Goal: Task Accomplishment & Management: Manage account settings

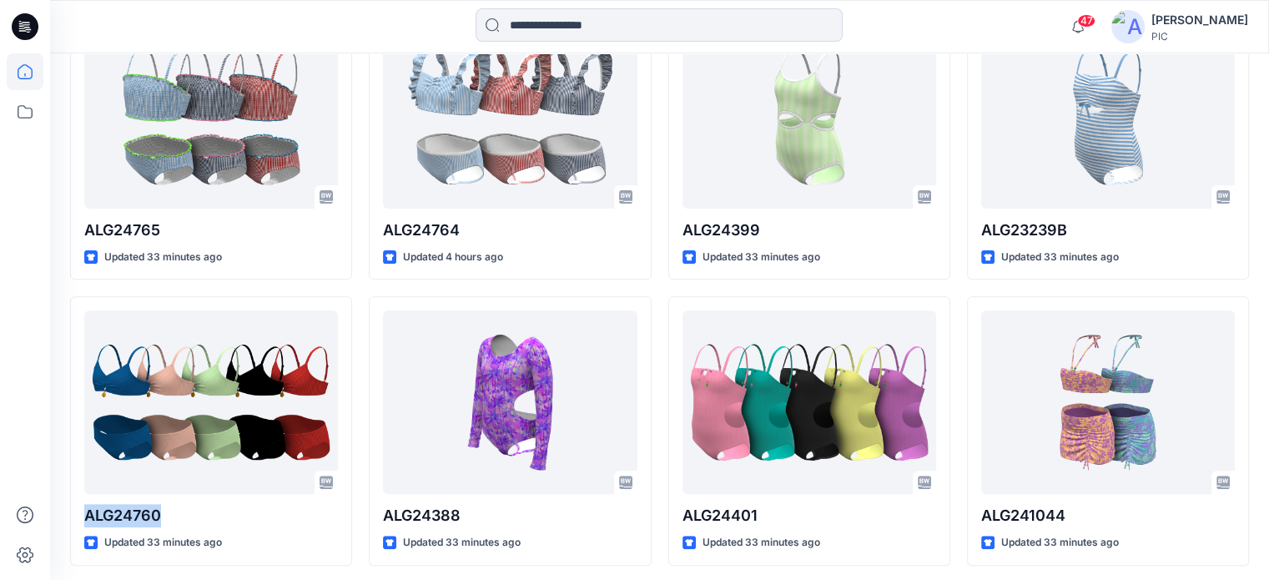
scroll to position [546, 0]
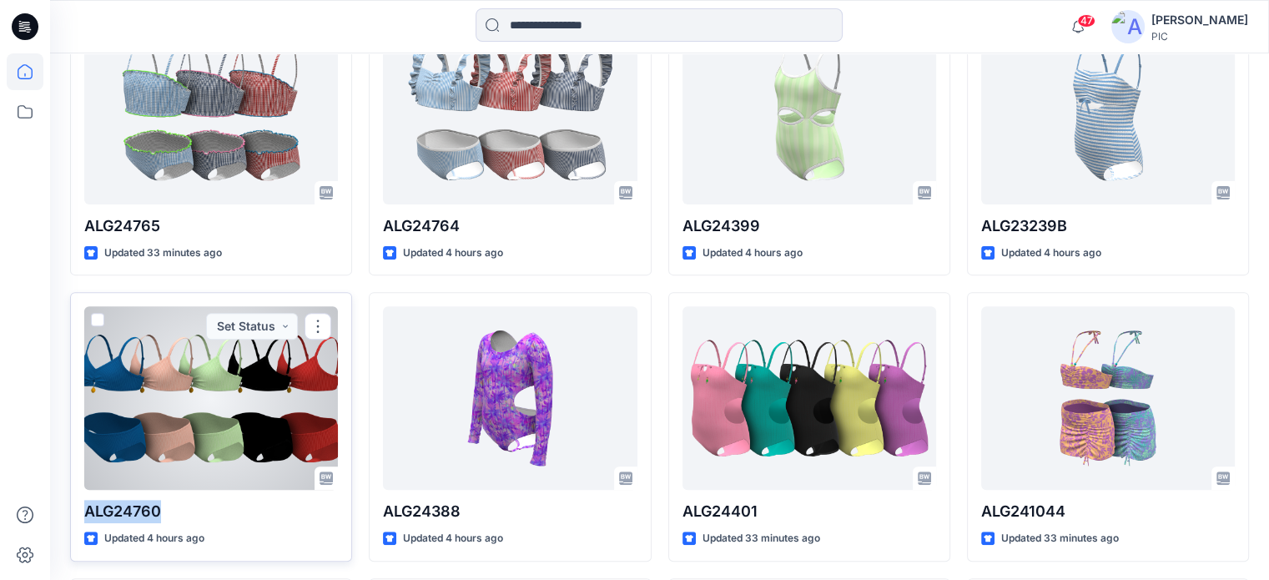
click at [154, 466] on div at bounding box center [211, 398] width 254 height 184
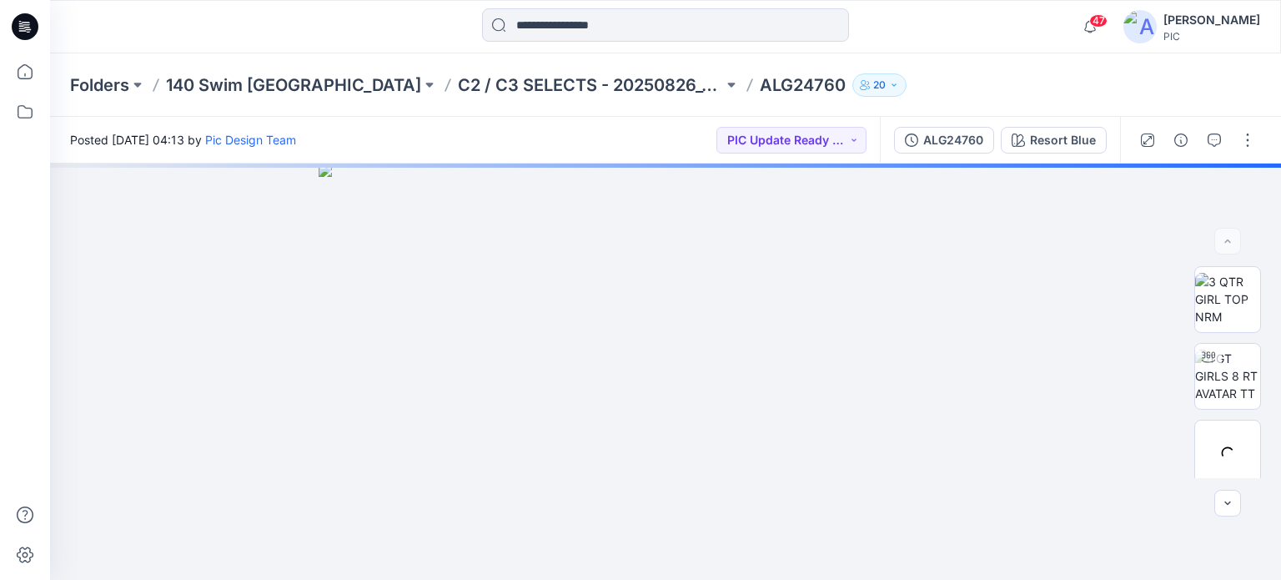
click at [889, 86] on icon "button" at bounding box center [894, 85] width 10 height 10
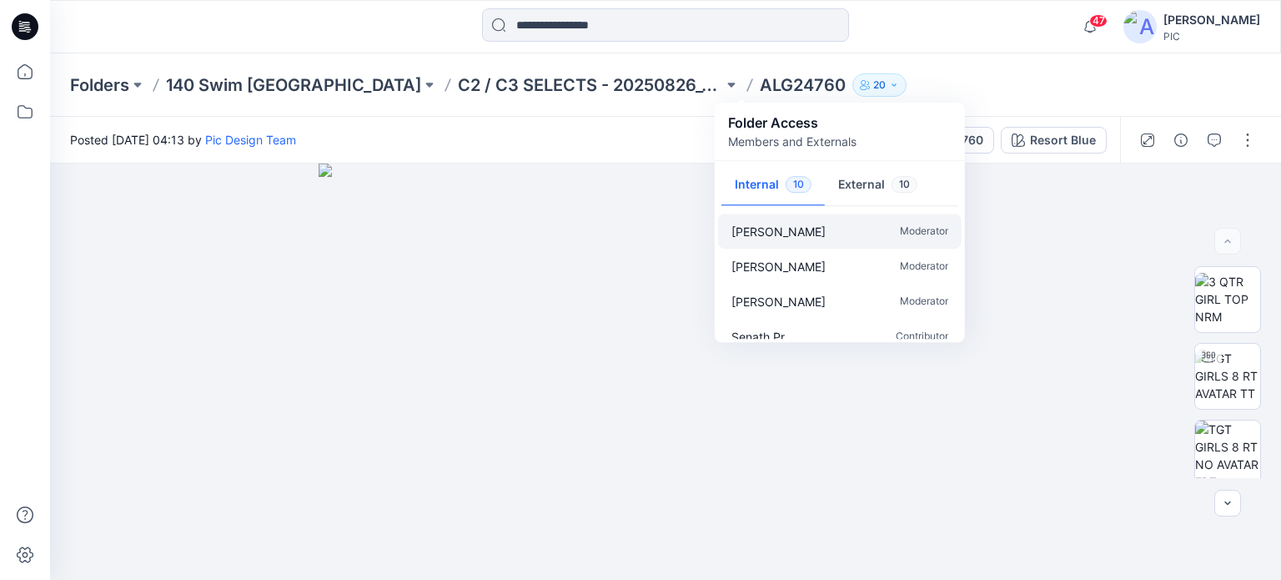
click at [922, 224] on p "Moderator" at bounding box center [924, 232] width 48 height 18
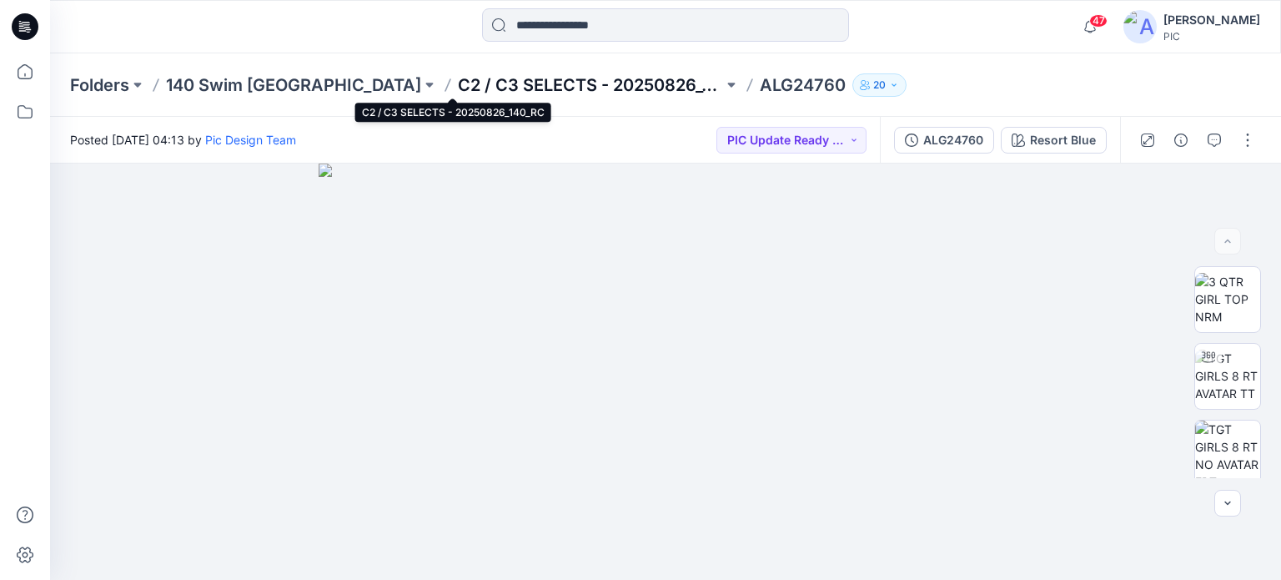
click at [458, 83] on p "C2 / C3 SELECTS - 20250826_140_RC" at bounding box center [590, 84] width 265 height 23
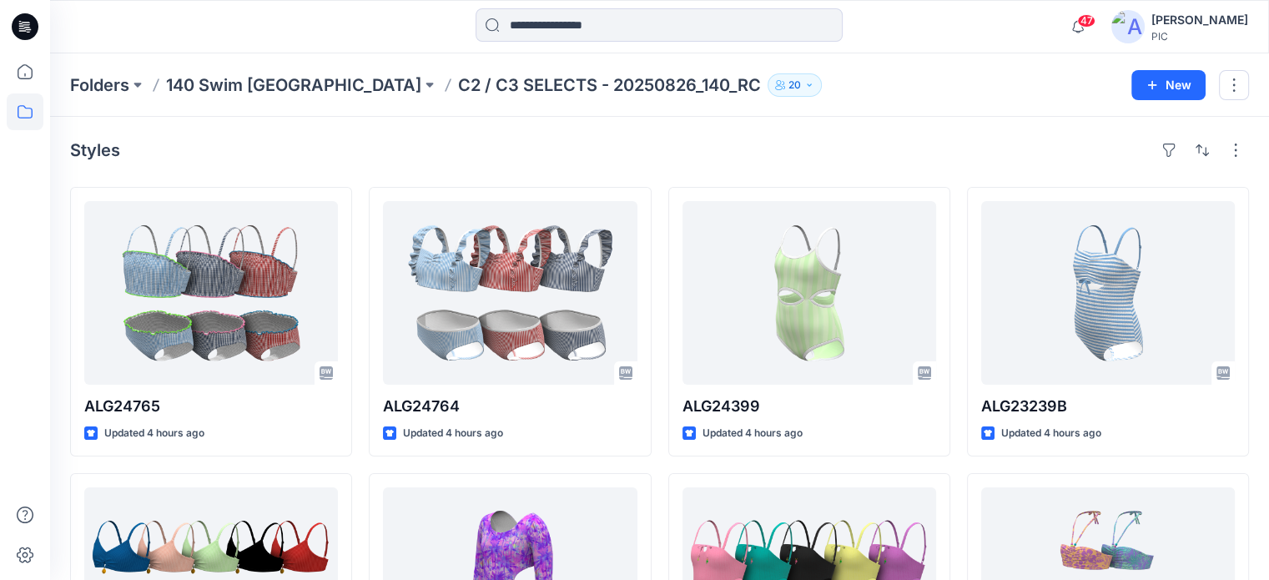
click at [768, 83] on button "20" at bounding box center [795, 84] width 54 height 23
click at [1235, 90] on button "button" at bounding box center [1234, 85] width 30 height 30
click at [1118, 128] on button "Edit" at bounding box center [1155, 124] width 180 height 31
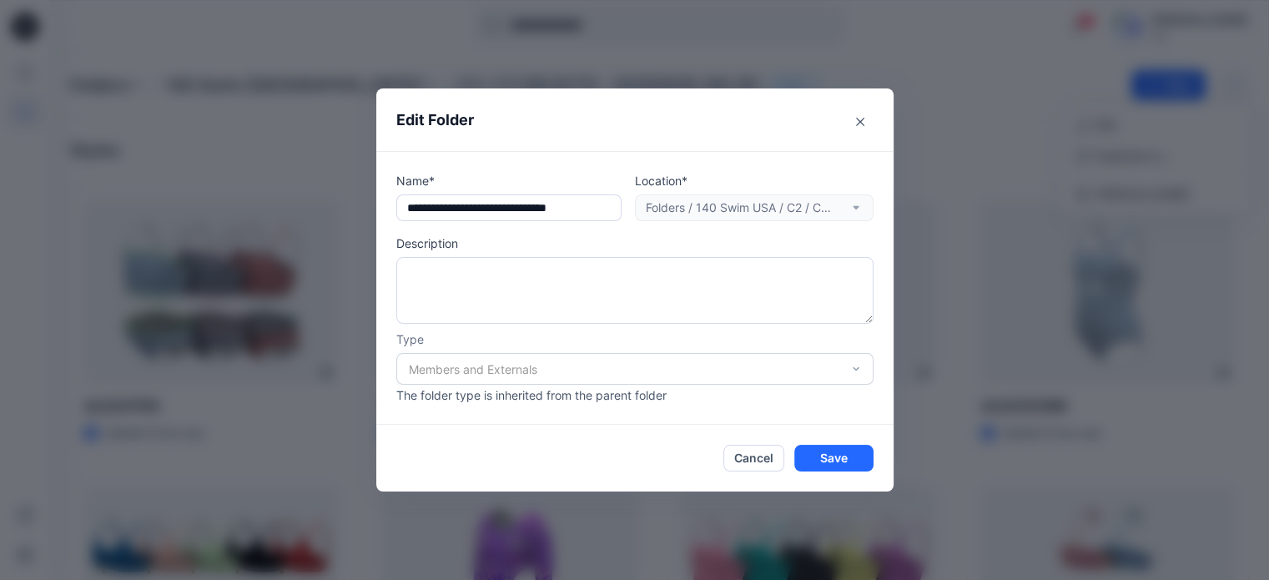
click at [860, 369] on div "Members and Externals" at bounding box center [634, 369] width 477 height 32
click at [577, 374] on div "Members and Externals" at bounding box center [634, 369] width 477 height 32
click at [476, 366] on div "Members and Externals" at bounding box center [634, 369] width 477 height 32
click at [861, 125] on icon "Close" at bounding box center [860, 122] width 8 height 8
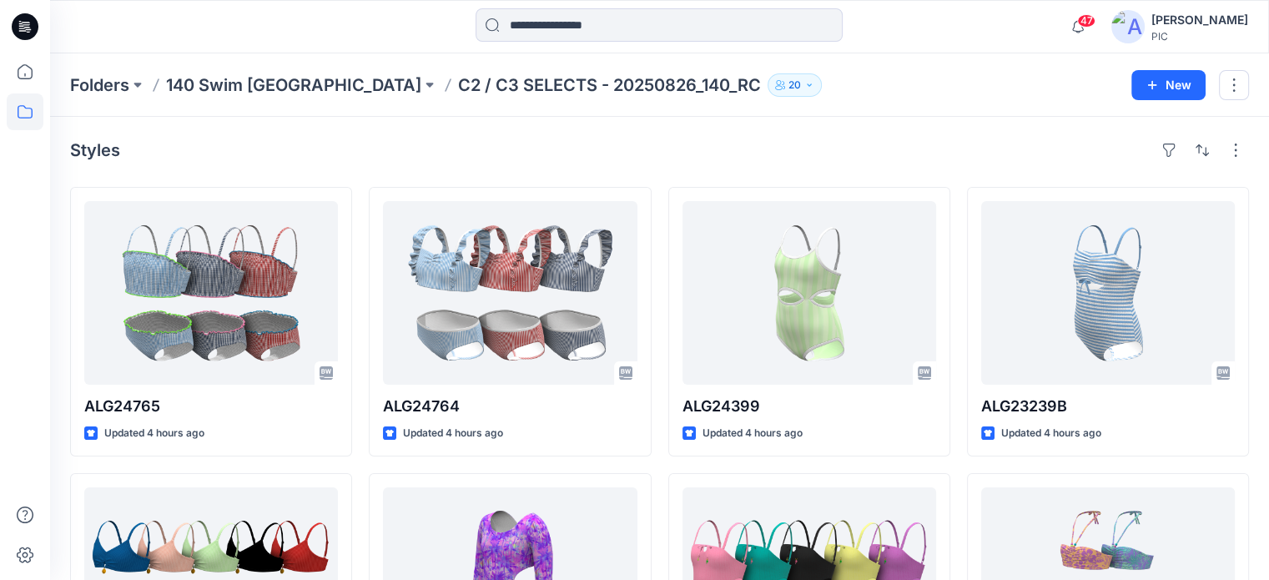
click at [775, 83] on icon "button" at bounding box center [780, 85] width 10 height 10
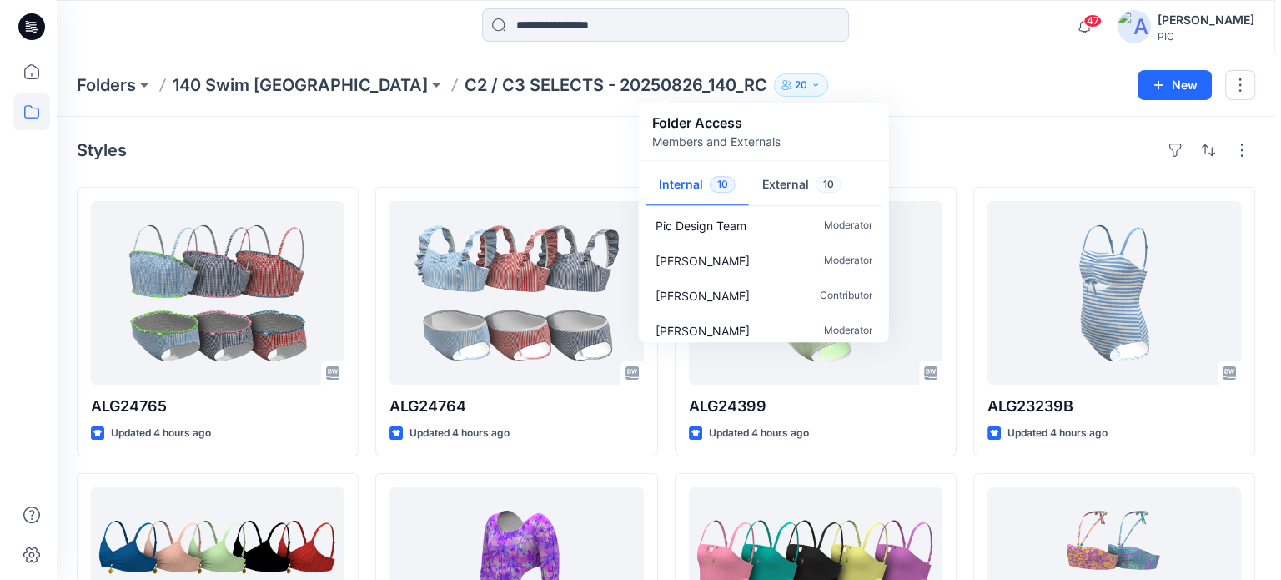
scroll to position [224, 0]
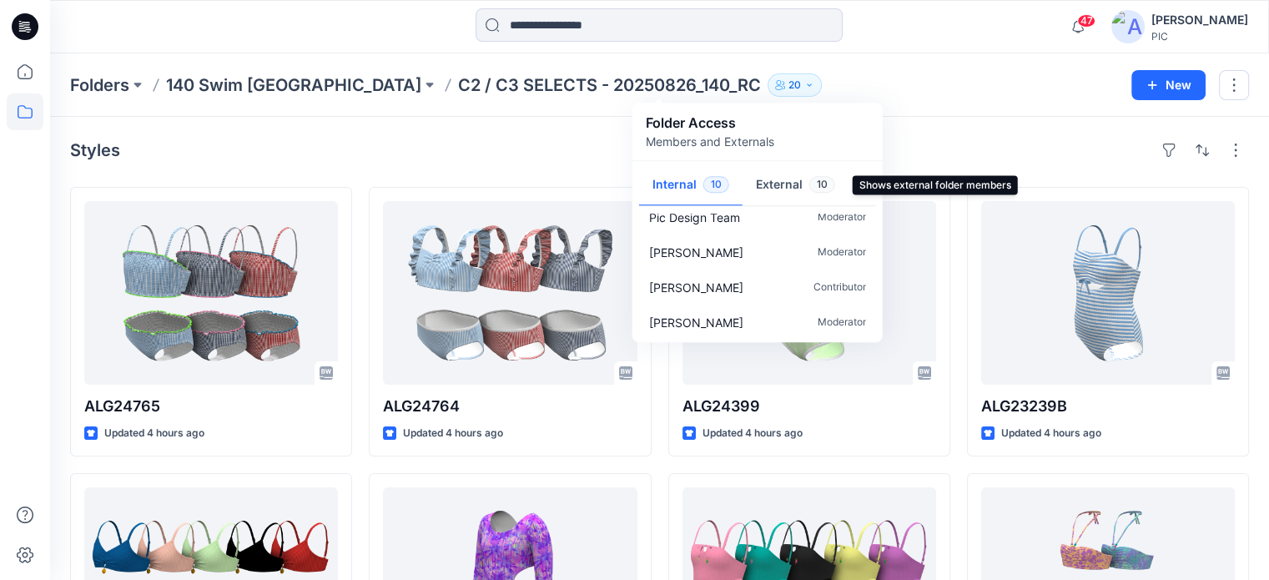
click at [775, 185] on button "External 10" at bounding box center [796, 185] width 106 height 43
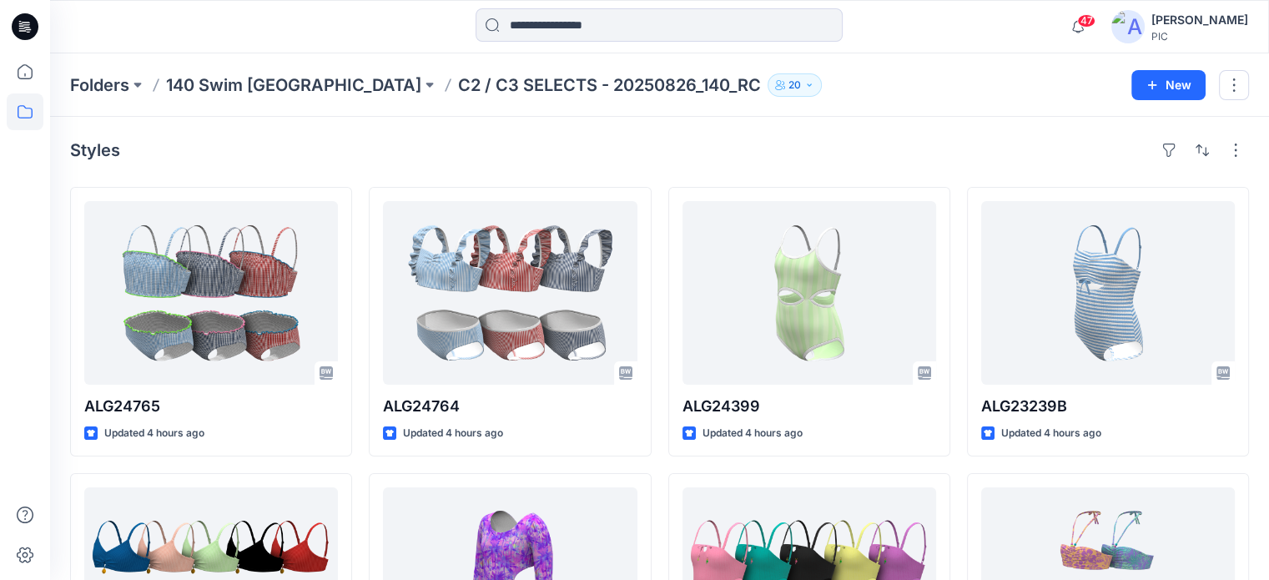
click at [841, 80] on div "Folders 140 Swim USA C2 / C3 SELECTS - 20250826_140_RC 20 Folder Access Members…" at bounding box center [594, 84] width 1049 height 23
click at [804, 83] on icon "button" at bounding box center [809, 85] width 10 height 10
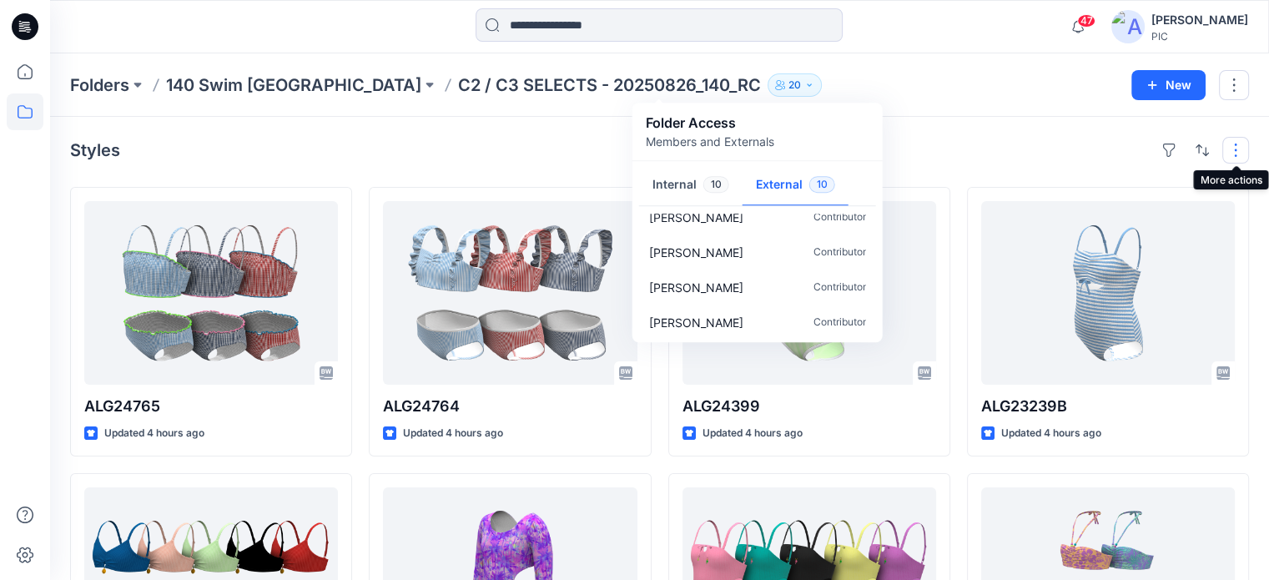
click at [1237, 146] on button "button" at bounding box center [1235, 150] width 27 height 27
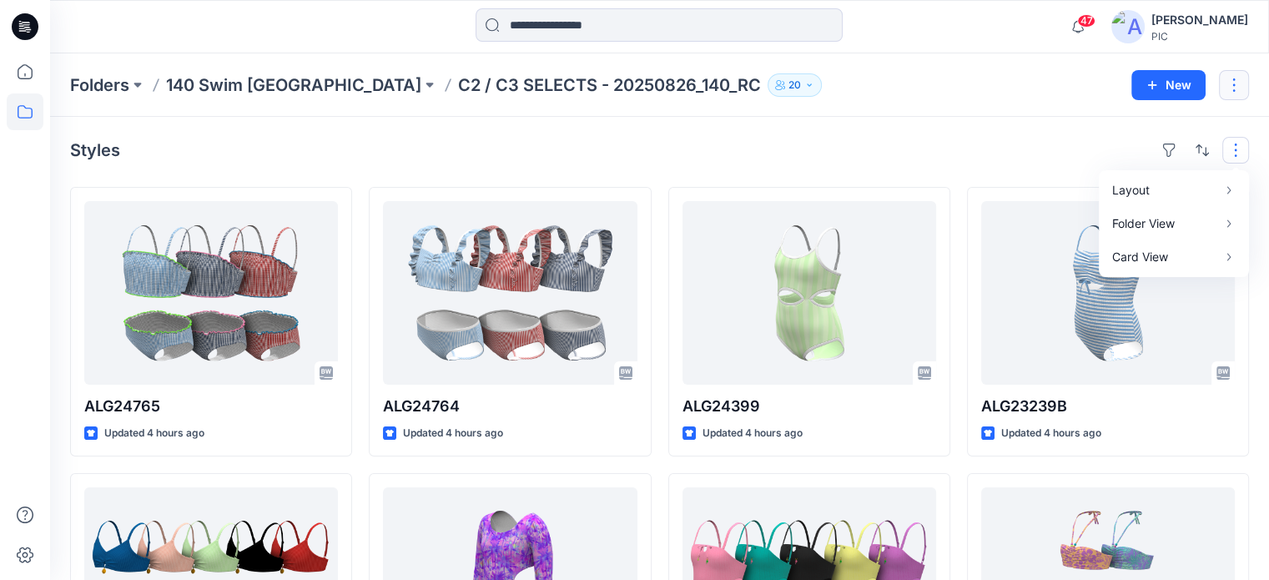
click at [1237, 83] on button "button" at bounding box center [1234, 85] width 30 height 30
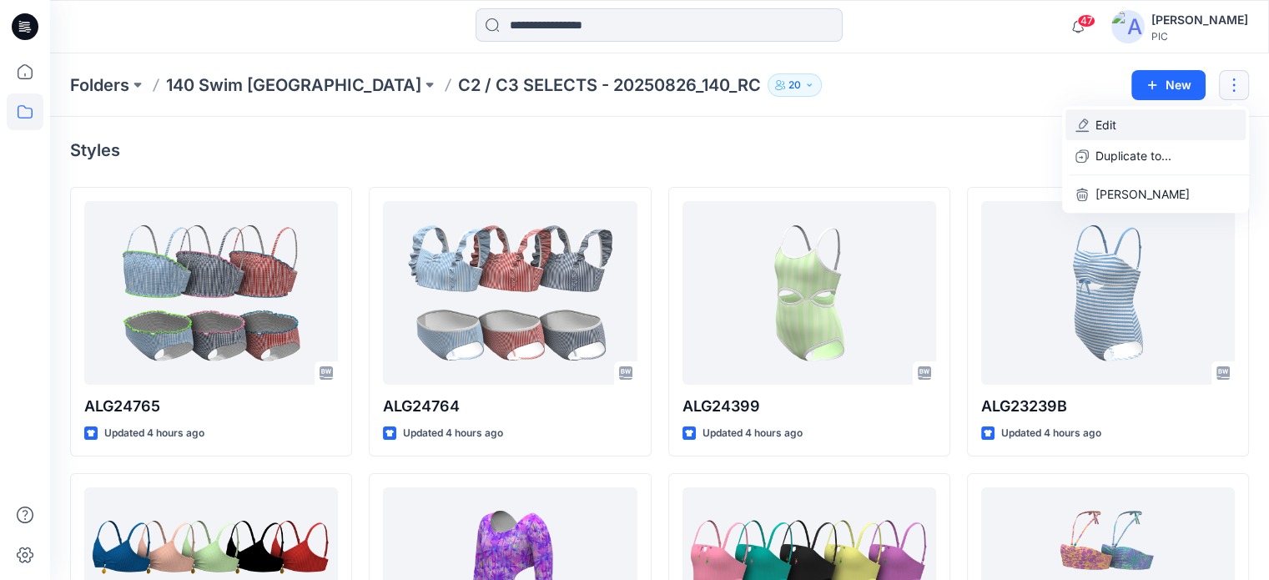
click at [1092, 123] on button "Edit" at bounding box center [1155, 124] width 180 height 31
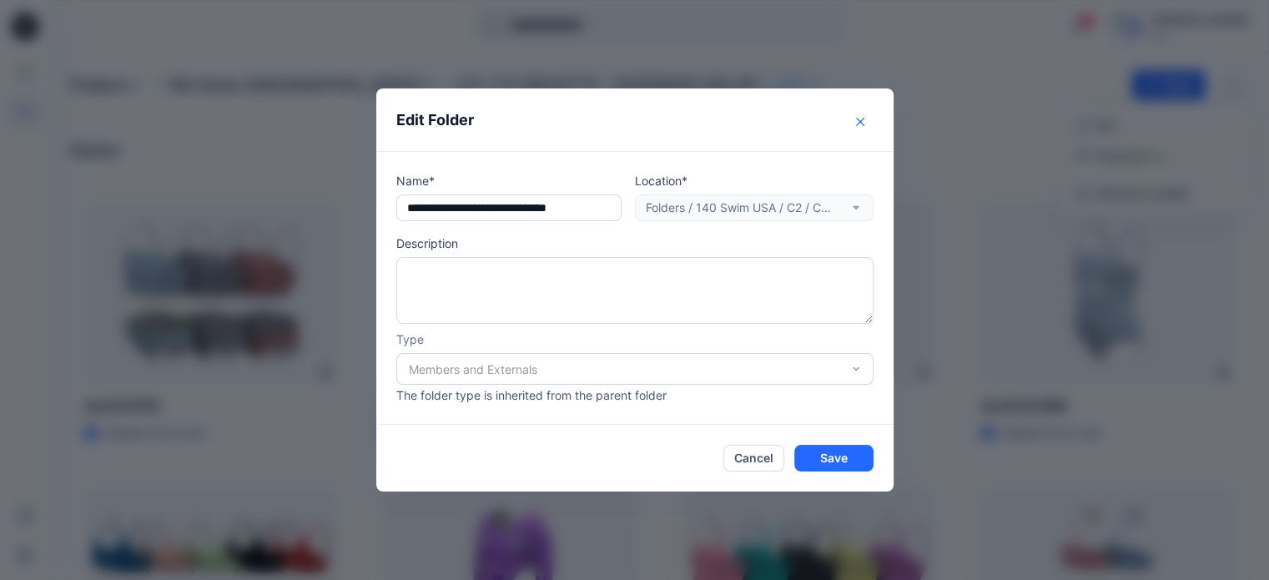
click at [864, 121] on icon "Close" at bounding box center [860, 122] width 8 height 8
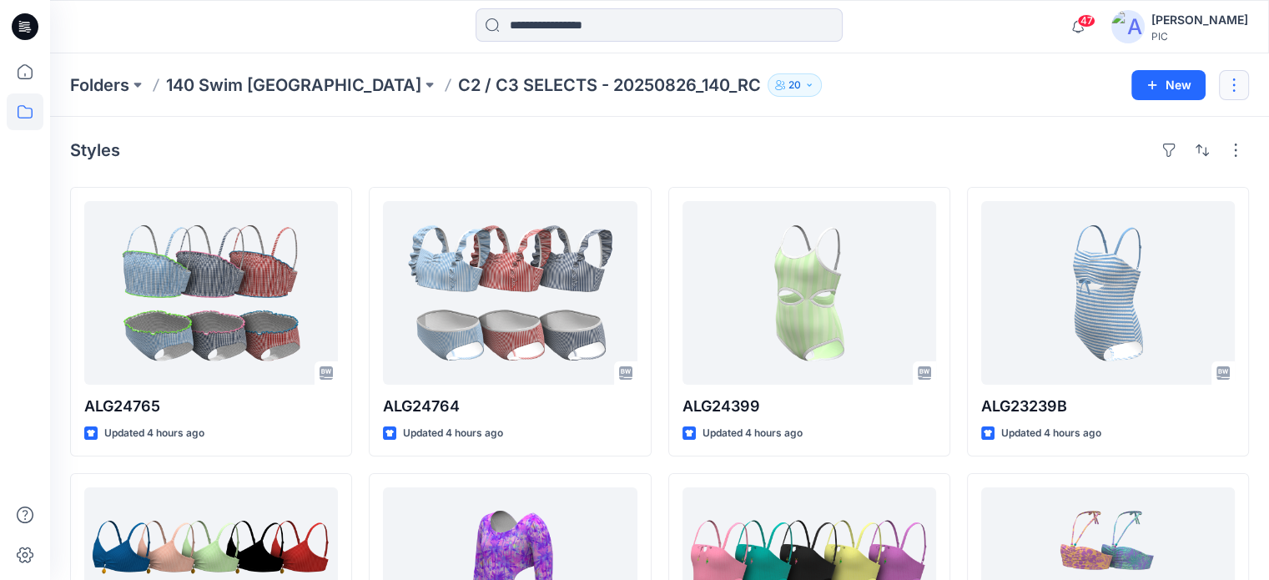
click at [1236, 93] on button "button" at bounding box center [1234, 85] width 30 height 30
click at [199, 86] on p "140 Swim [GEOGRAPHIC_DATA]" at bounding box center [293, 84] width 255 height 23
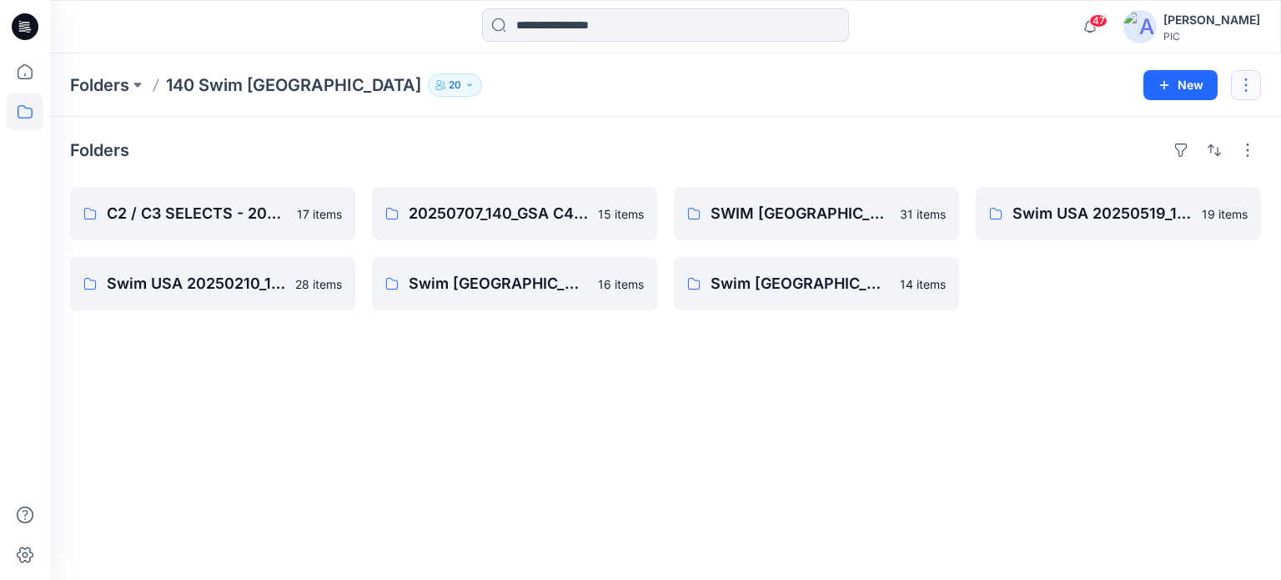
click at [1245, 76] on button "button" at bounding box center [1246, 85] width 30 height 30
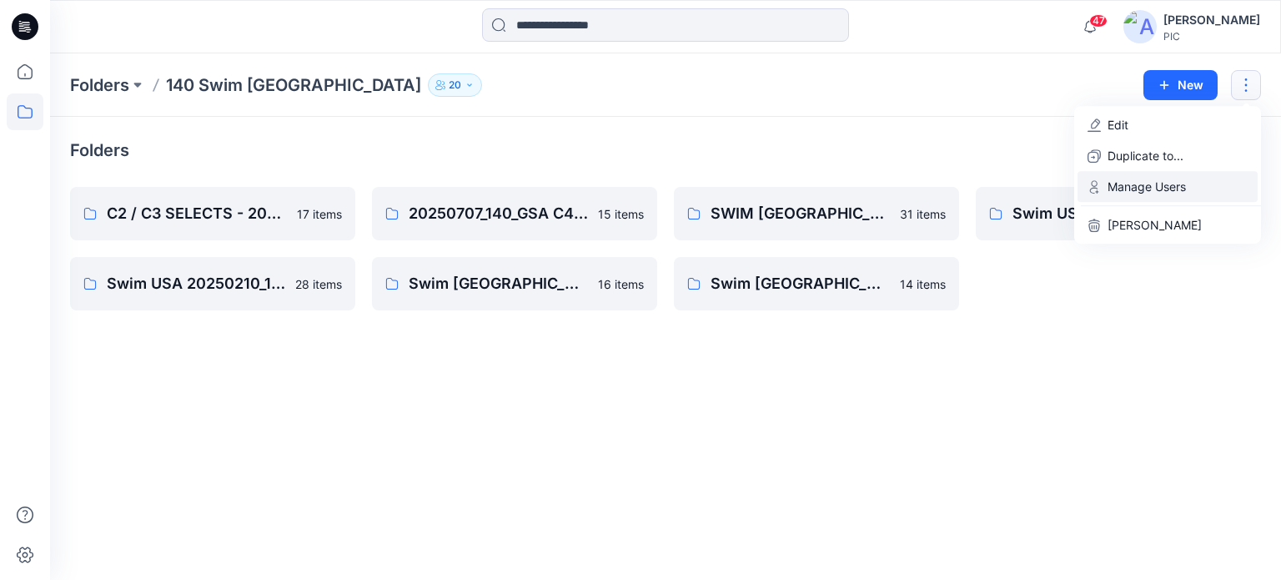
click at [1151, 186] on p "Manage Users" at bounding box center [1147, 187] width 78 height 18
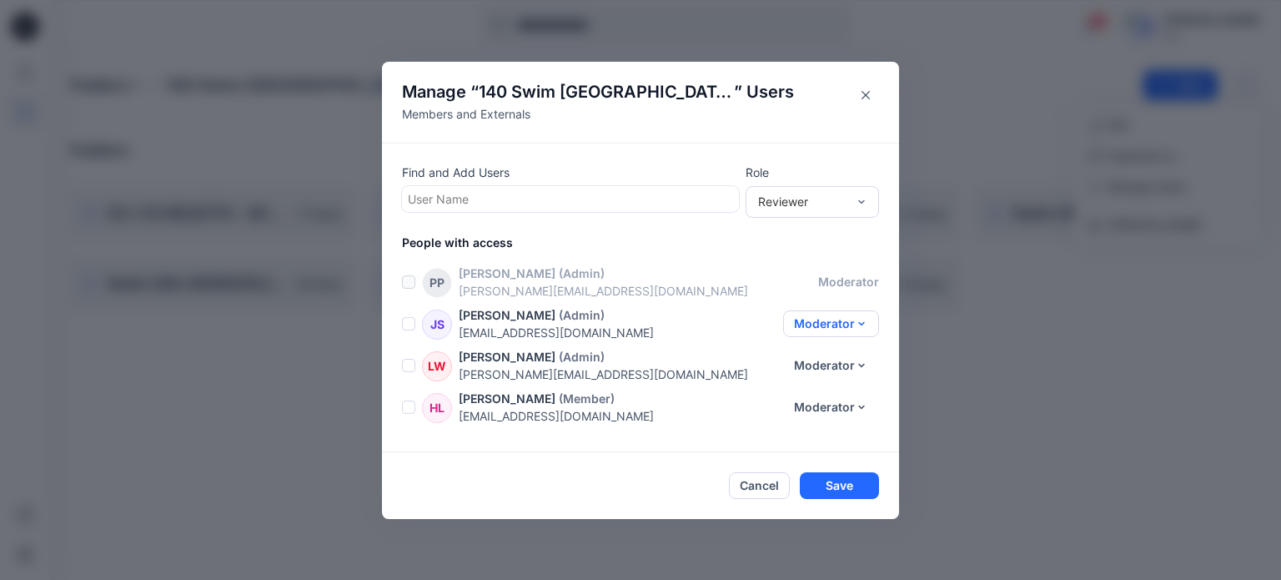
click at [855, 322] on button "Moderator" at bounding box center [831, 323] width 96 height 27
click at [780, 482] on button "Remove" at bounding box center [818, 476] width 110 height 31
click at [857, 323] on button "Moderator" at bounding box center [831, 323] width 96 height 27
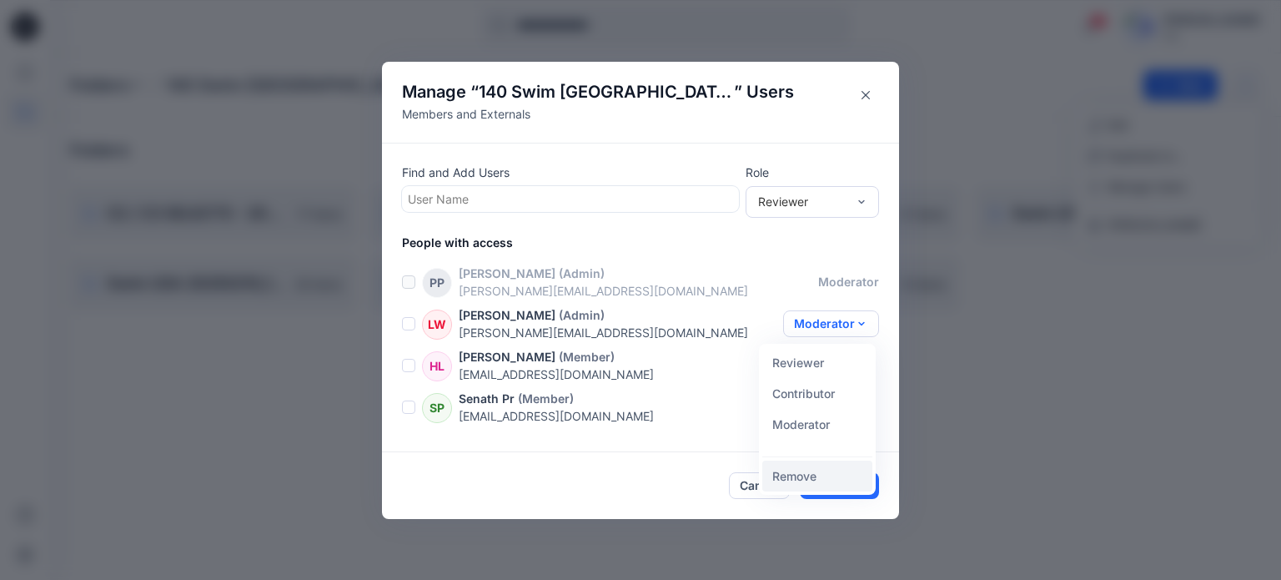
click at [807, 466] on button "Remove" at bounding box center [818, 476] width 110 height 31
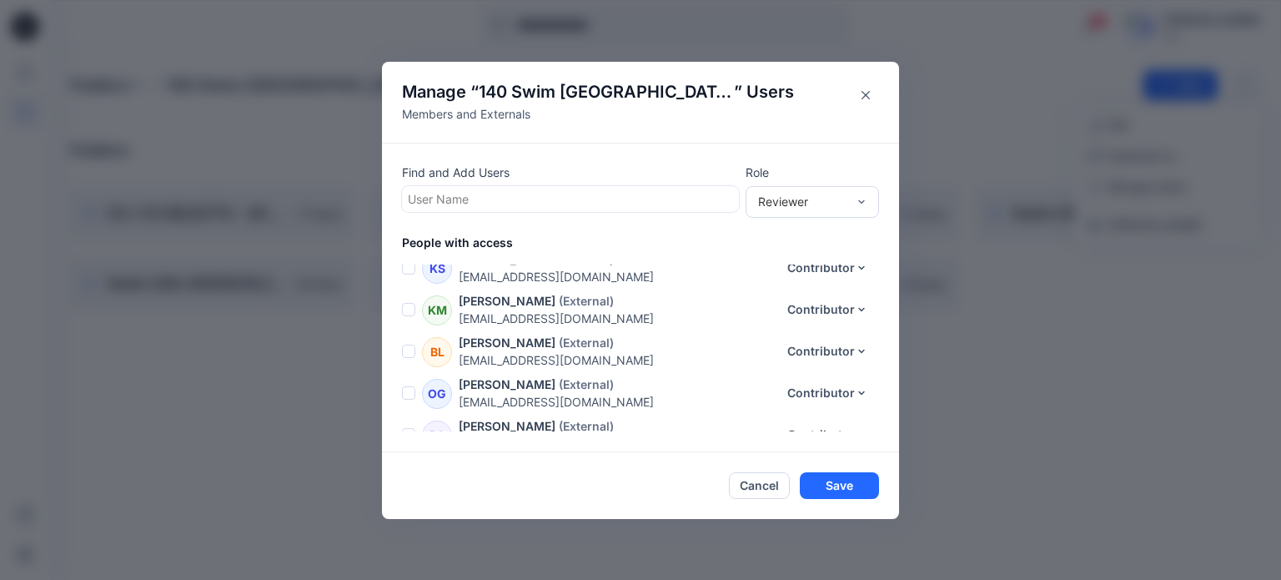
scroll to position [577, 0]
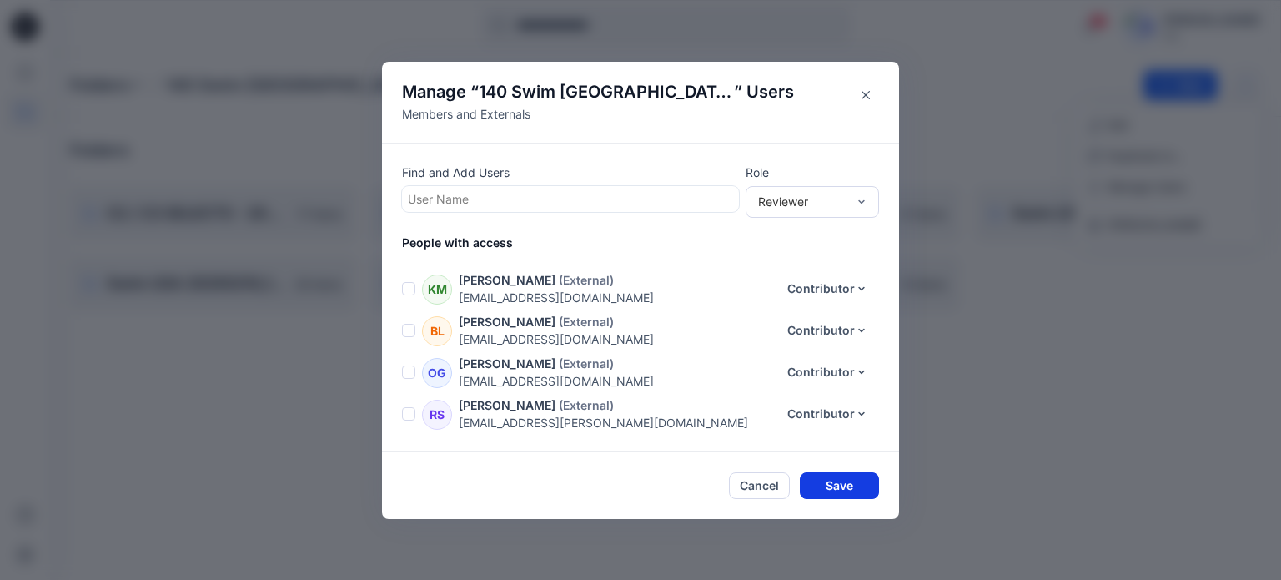
click at [838, 484] on button "Save" at bounding box center [839, 485] width 79 height 27
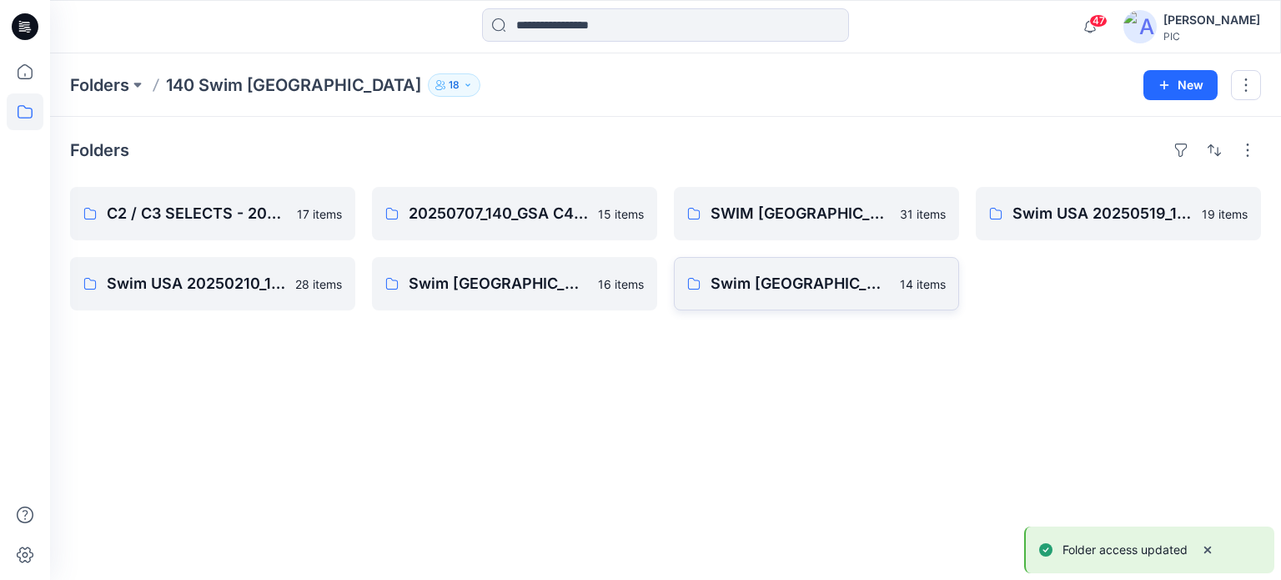
scroll to position [154, 0]
click at [449, 85] on p "18" at bounding box center [454, 85] width 11 height 18
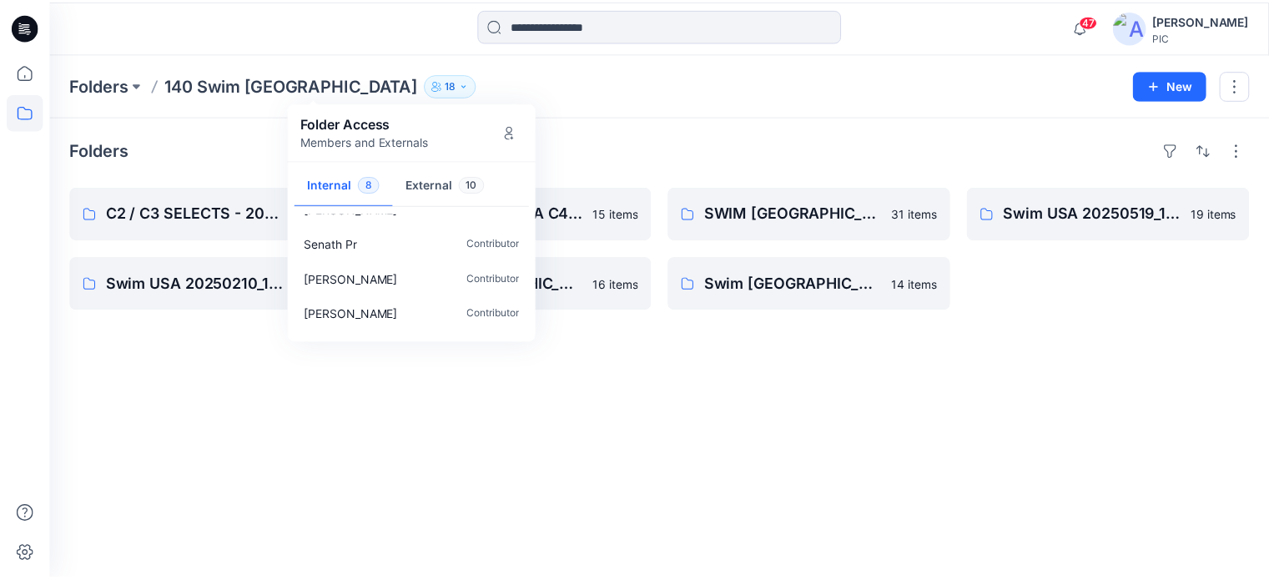
scroll to position [0, 0]
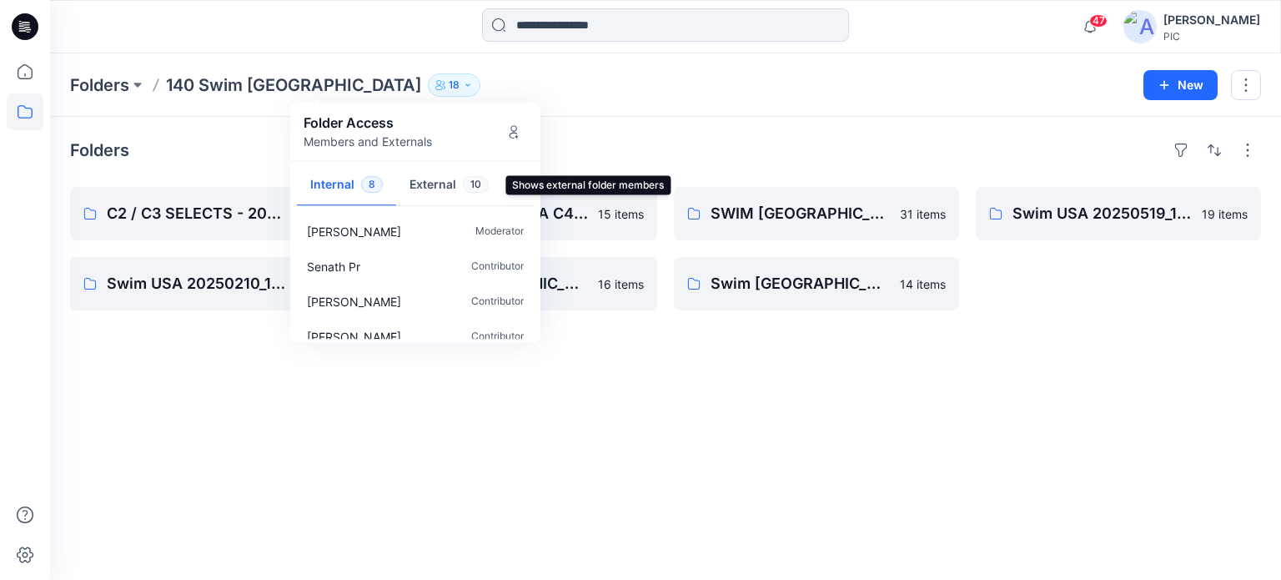
click at [431, 174] on button "External 10" at bounding box center [449, 185] width 106 height 43
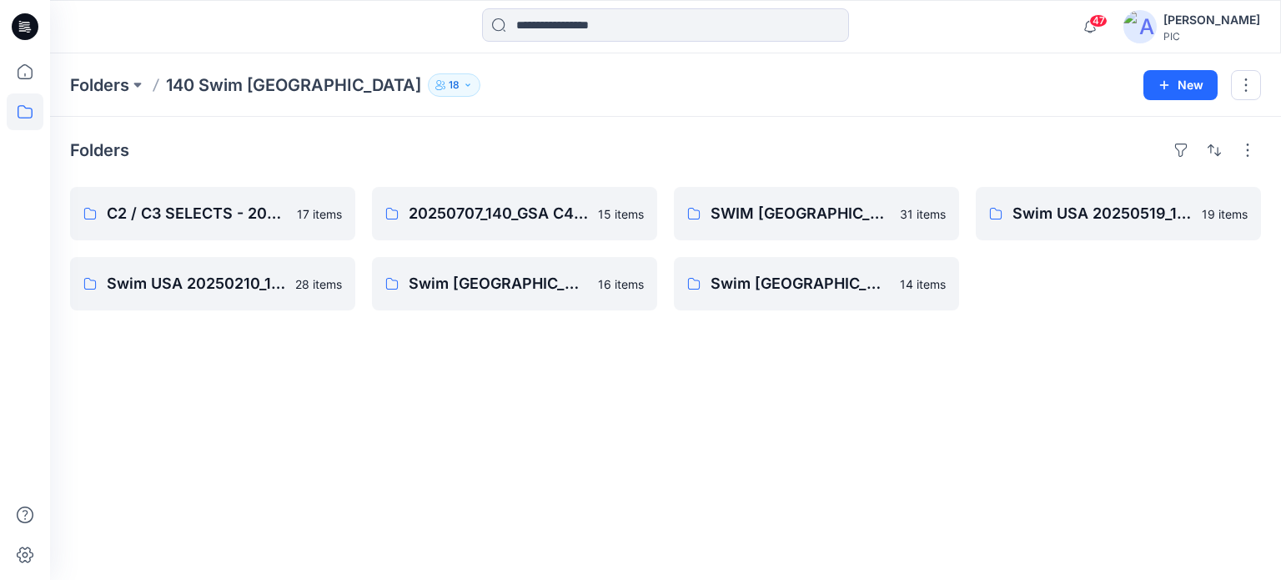
click at [652, 103] on div "Folders 140 Swim USA 18 Folder Access Members and Externals Internal 8 External…" at bounding box center [665, 84] width 1231 height 63
click at [23, 72] on icon at bounding box center [25, 71] width 37 height 37
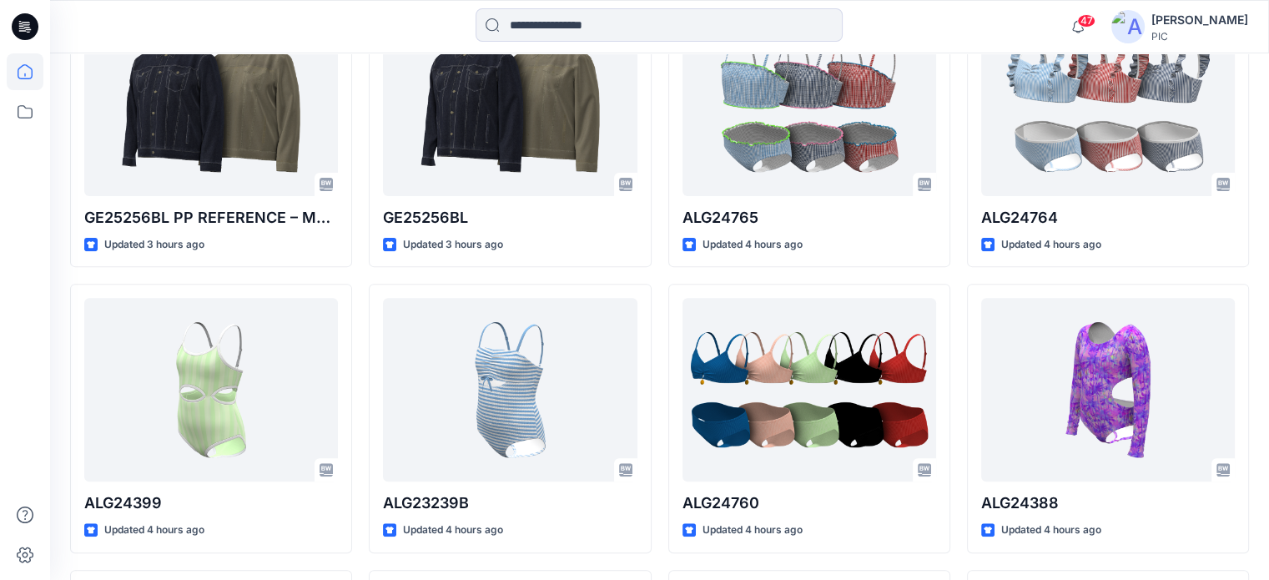
scroll to position [591, 0]
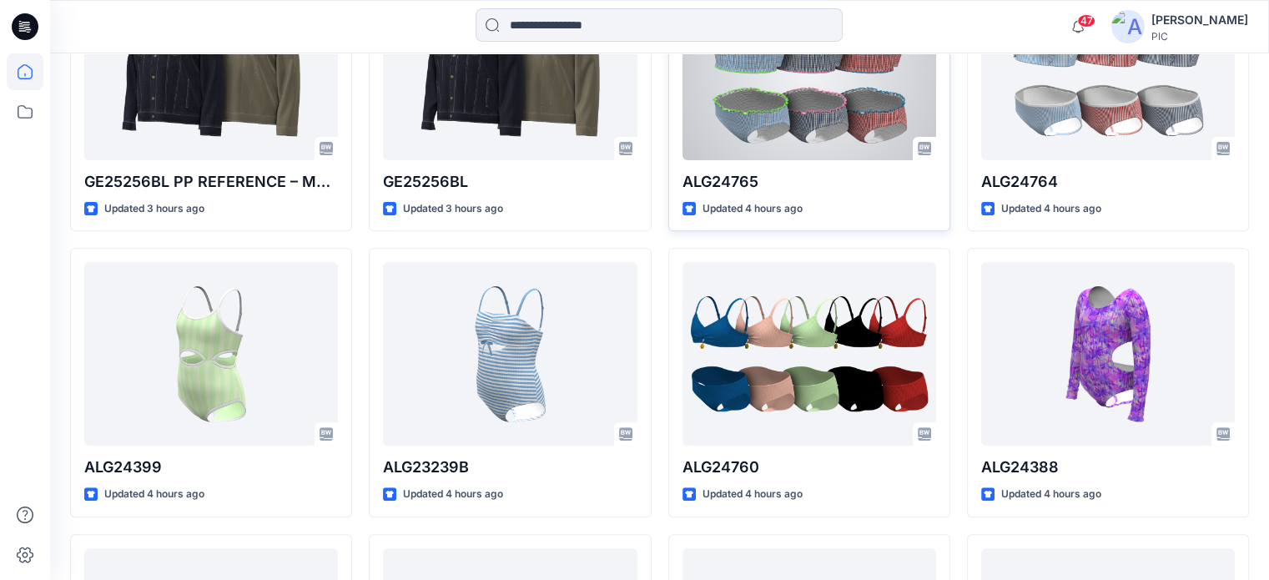
click at [731, 137] on div at bounding box center [809, 69] width 254 height 184
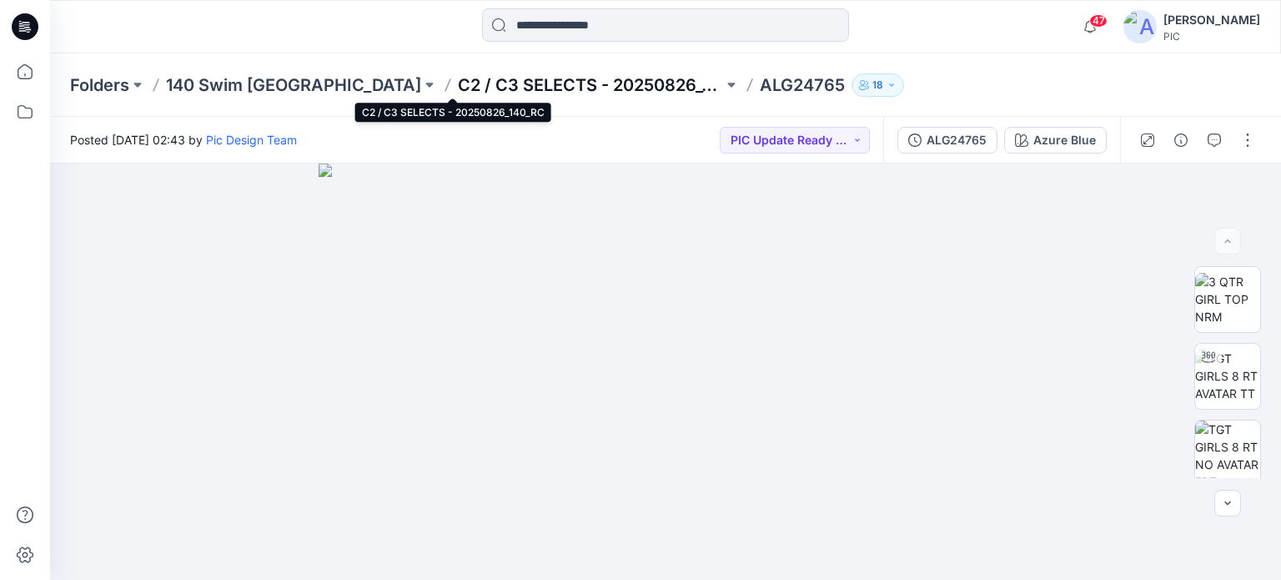
click at [458, 79] on p "C2 / C3 SELECTS - 20250826_140_RC" at bounding box center [590, 84] width 265 height 23
